Goal: Task Accomplishment & Management: Manage account settings

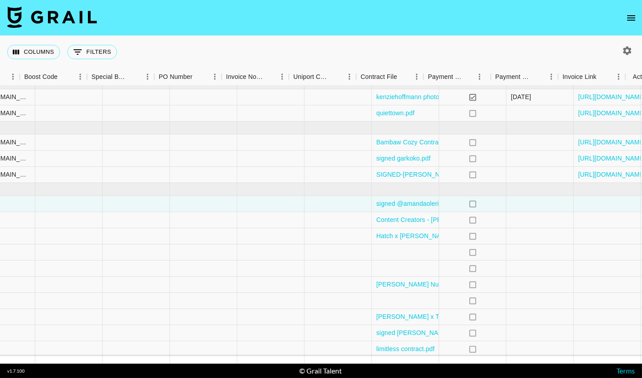
scroll to position [9, 1262]
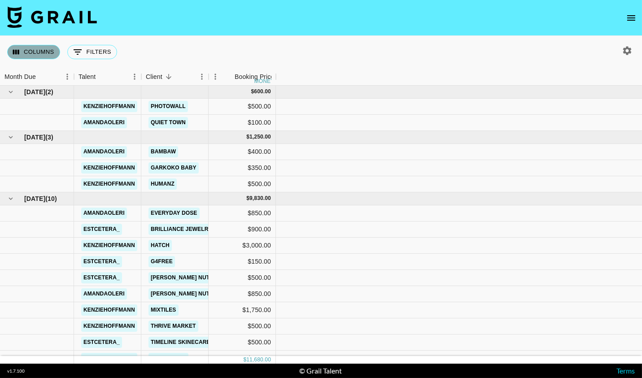
click at [30, 47] on button "Columns" at bounding box center [33, 52] width 53 height 14
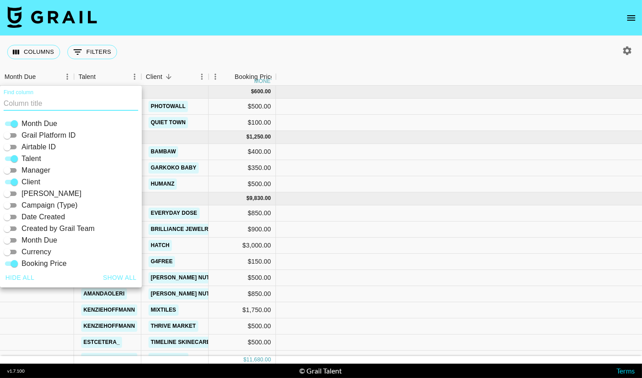
click at [122, 272] on button "Show all" at bounding box center [120, 278] width 41 height 17
checkbox input "true"
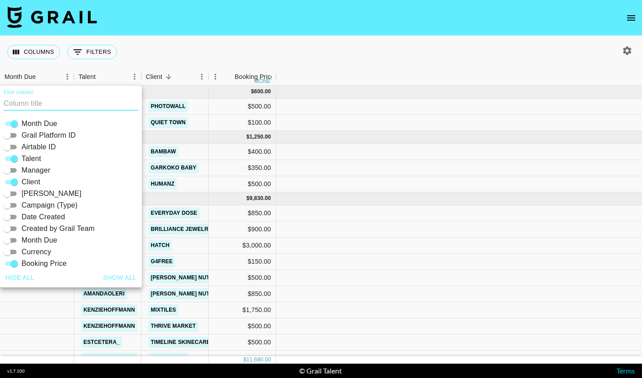
checkbox input "true"
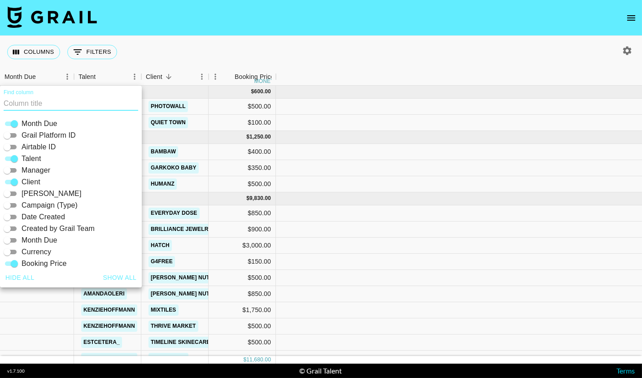
checkbox input "true"
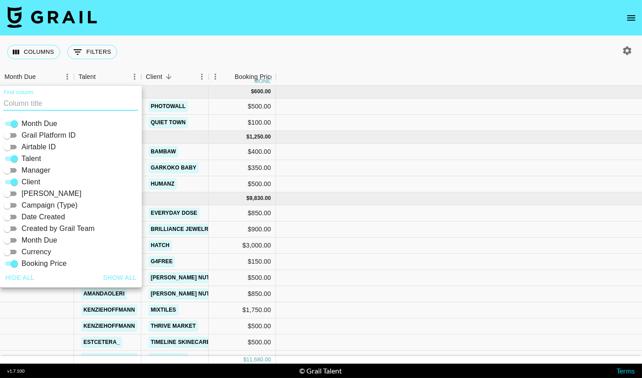
checkbox input "true"
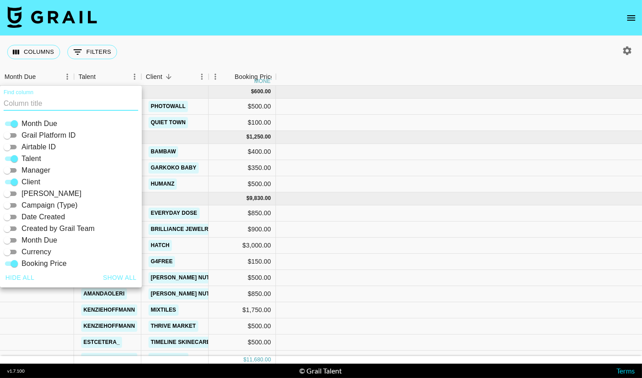
checkbox input "true"
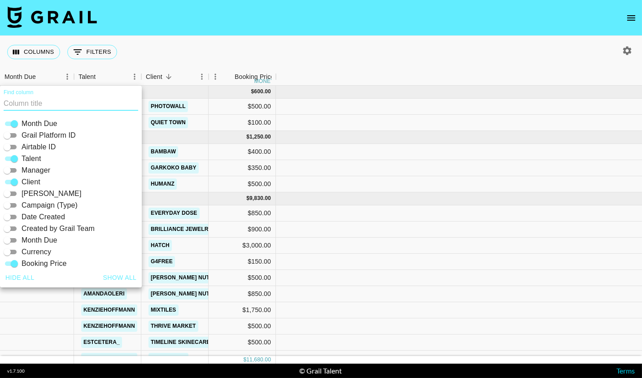
checkbox input "true"
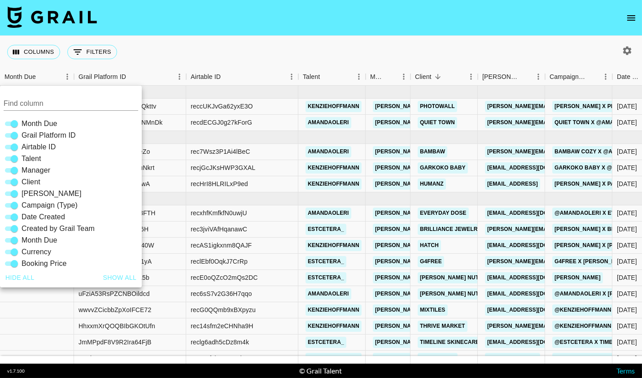
click at [224, 60] on div "Columns 0 Filters + Booking" at bounding box center [321, 52] width 642 height 32
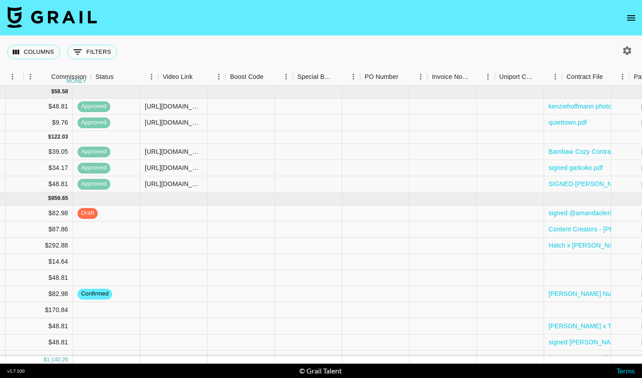
scroll to position [0, 1262]
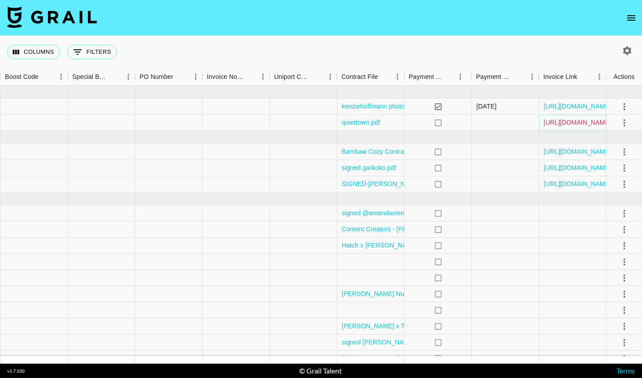
click at [570, 123] on link "[URL][DOMAIN_NAME]" at bounding box center [578, 122] width 68 height 9
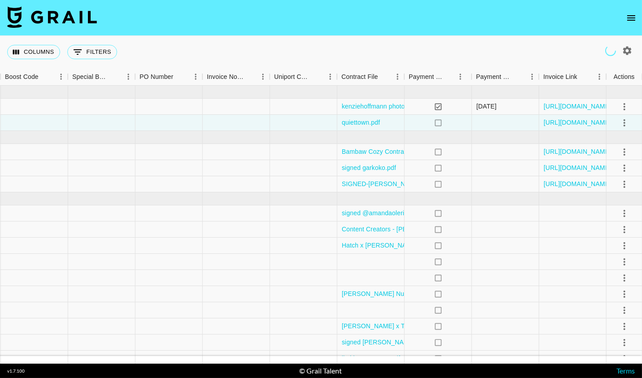
click at [627, 48] on icon "button" at bounding box center [627, 50] width 9 height 9
select select "Jun '25"
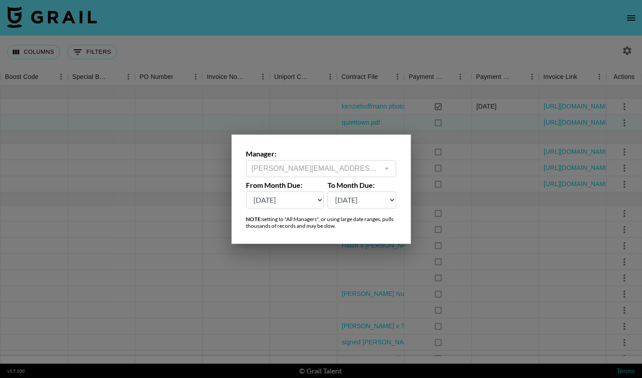
click at [380, 175] on div "jessica.rawls@grail-talent.com ​" at bounding box center [321, 168] width 150 height 17
click at [381, 162] on div at bounding box center [387, 168] width 12 height 13
click at [412, 21] on div at bounding box center [321, 189] width 642 height 378
